Goal: Check status: Check status

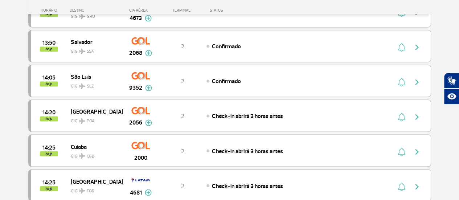
scroll to position [546, 0]
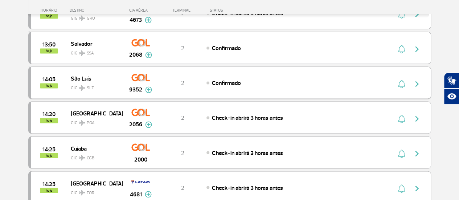
click at [416, 79] on img "button" at bounding box center [416, 83] width 9 height 9
click at [418, 80] on img "button" at bounding box center [416, 83] width 9 height 9
click at [414, 79] on img "button" at bounding box center [416, 83] width 9 height 9
click at [240, 79] on span "Confirmado" at bounding box center [226, 82] width 29 height 7
click at [149, 86] on img at bounding box center [148, 89] width 7 height 7
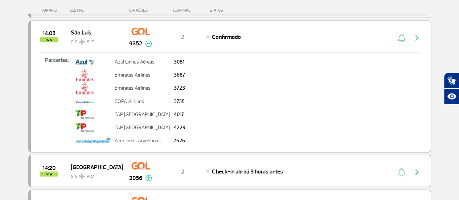
scroll to position [600, 0]
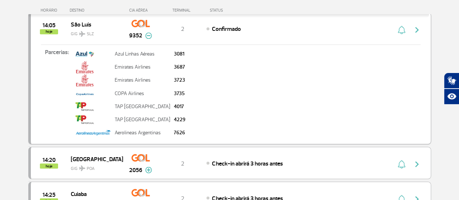
click at [329, 72] on div "Parcerias: Azul Linhas Aéreas 3081 Emirates Airlines 3687 Emirates Airlines 372…" at bounding box center [230, 91] width 399 height 95
click at [418, 25] on img "button" at bounding box center [416, 29] width 9 height 9
click at [415, 26] on img "button" at bounding box center [416, 29] width 9 height 9
click at [414, 25] on img "button" at bounding box center [416, 29] width 9 height 9
click at [413, 25] on img "button" at bounding box center [416, 29] width 9 height 9
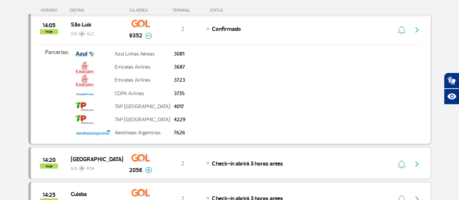
click at [417, 25] on img "button" at bounding box center [416, 29] width 9 height 9
click at [415, 25] on img "button" at bounding box center [416, 29] width 9 height 9
click at [414, 27] on button "button" at bounding box center [418, 29] width 17 height 12
click at [413, 27] on img "button" at bounding box center [416, 29] width 9 height 9
click at [413, 26] on img "button" at bounding box center [416, 29] width 9 height 9
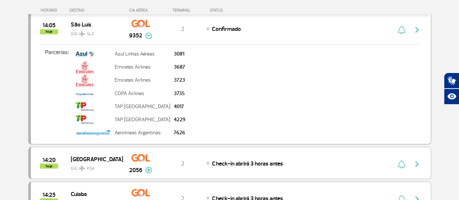
click at [413, 25] on img "button" at bounding box center [416, 29] width 9 height 9
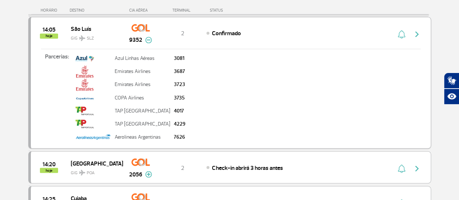
scroll to position [587, 0]
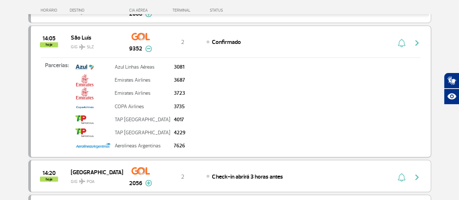
click at [401, 38] on img "button" at bounding box center [401, 42] width 8 height 9
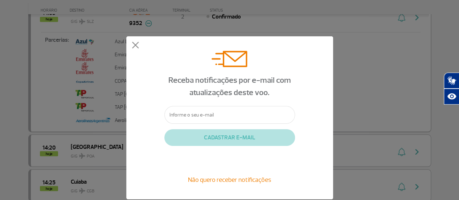
scroll to position [613, 0]
click at [137, 46] on button at bounding box center [135, 45] width 7 height 7
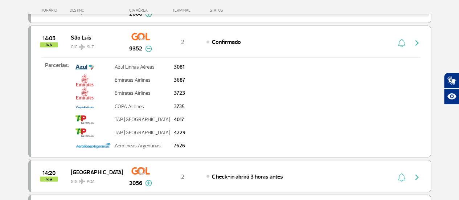
scroll to position [585, 0]
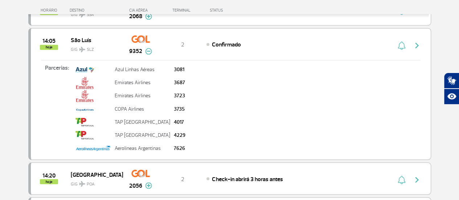
click at [147, 48] on img at bounding box center [148, 51] width 7 height 7
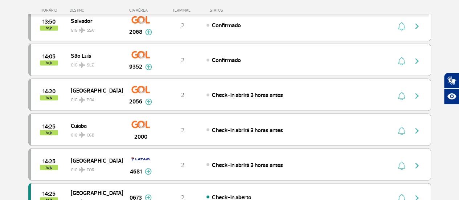
scroll to position [569, 0]
click at [416, 56] on img "button" at bounding box center [416, 60] width 9 height 9
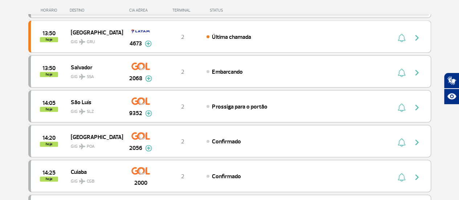
scroll to position [387, 0]
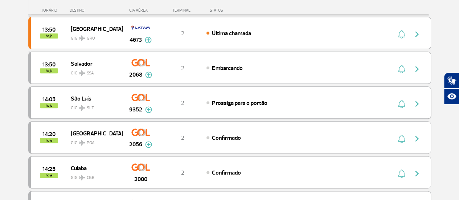
click at [415, 99] on img "button" at bounding box center [416, 103] width 9 height 9
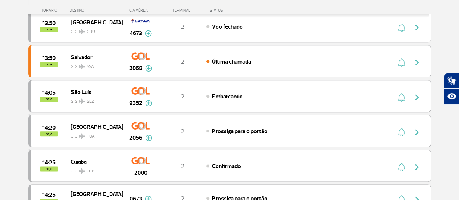
scroll to position [359, 0]
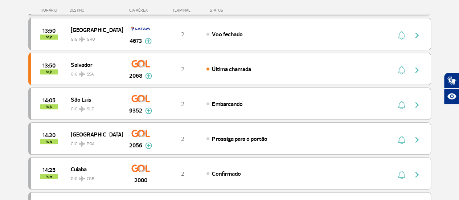
scroll to position [352, 0]
